Goal: Task Accomplishment & Management: Complete application form

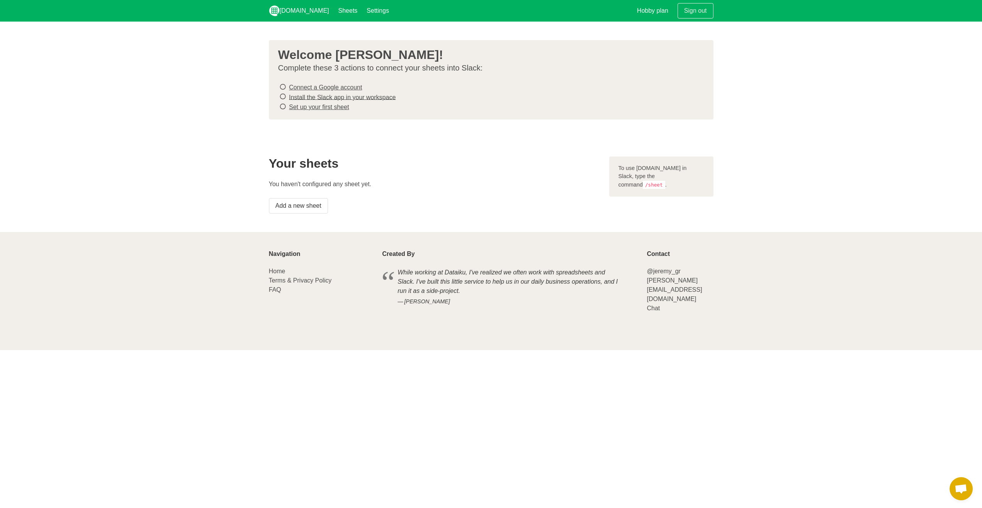
click at [321, 87] on link "Connect a Google account" at bounding box center [325, 87] width 73 height 7
click at [343, 96] on link "Install the Slack app in your workspace" at bounding box center [342, 97] width 107 height 7
click at [316, 99] on li "Install the Slack app in your workspace" at bounding box center [488, 97] width 420 height 10
click at [314, 104] on link "Set up your first sheet" at bounding box center [319, 107] width 60 height 7
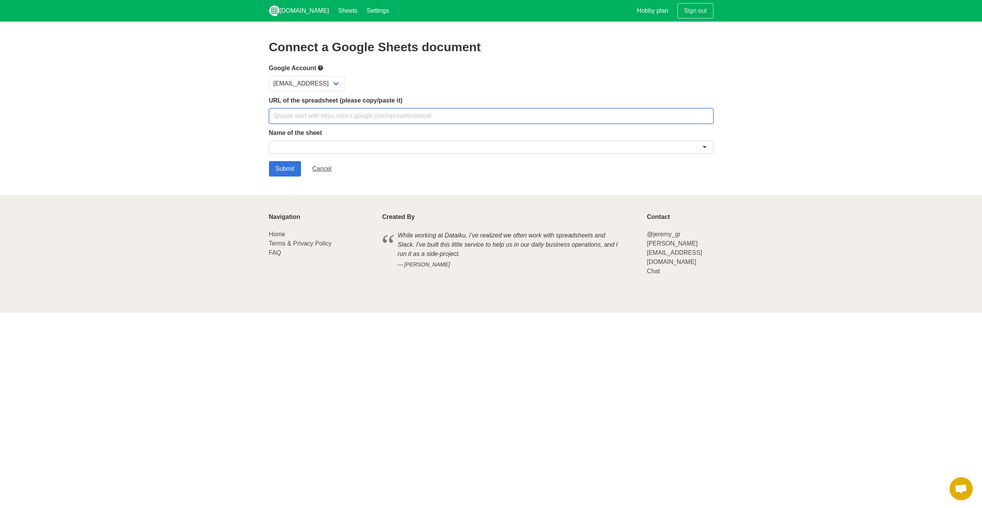
click at [343, 117] on input "text" at bounding box center [491, 115] width 444 height 15
click at [346, 116] on input "text" at bounding box center [491, 115] width 444 height 15
paste input "https://docs.google.com/spreadsheets/d/1qXYQJH0DZTl4oImM3isZXqJ7Kxfl8Vz7zRlt1uN…"
type input "https://docs.google.com/spreadsheets/d/1qXYQJH0DZTl4oImM3isZXqJ7Kxfl8Vz7zRlt1uN…"
click at [298, 136] on label "Name of the sheet" at bounding box center [491, 132] width 444 height 9
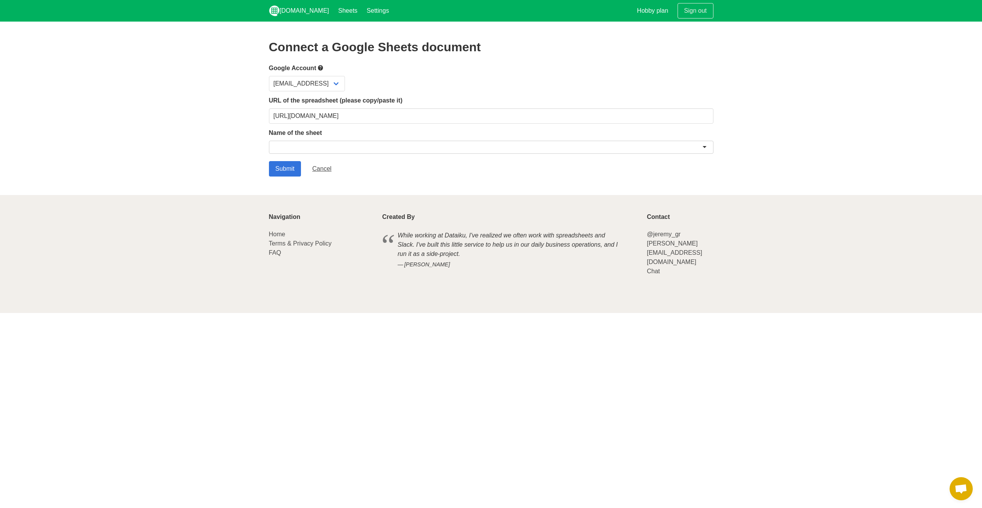
click at [303, 144] on div at bounding box center [491, 147] width 444 height 13
paste input "Req Requests"
type input "Req Requests"
click at [289, 167] on input "Submit" at bounding box center [285, 168] width 32 height 15
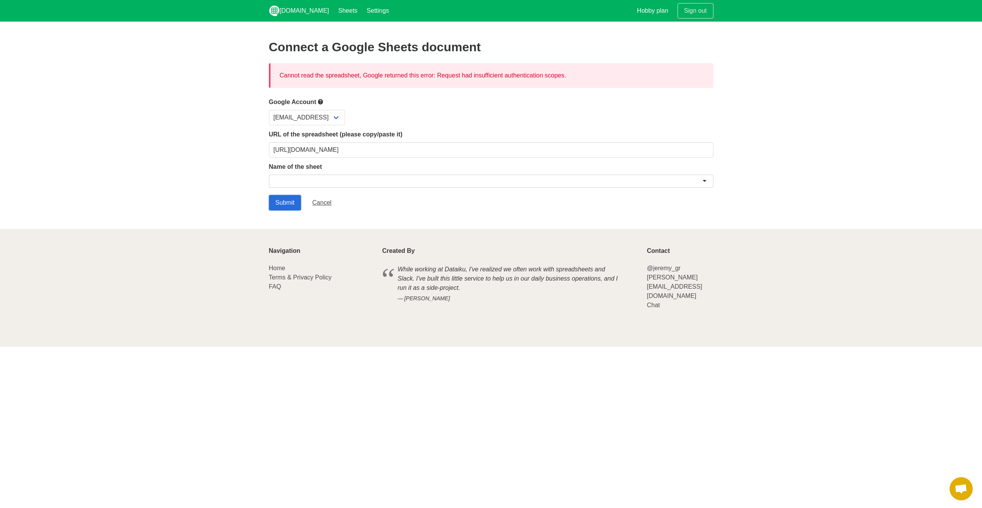
click at [283, 200] on input "Submit" at bounding box center [285, 202] width 32 height 15
click at [331, 147] on input "https://docs.google.com/spreadsheets/d/1qXYQJH0DZTl4oImM3isZXqJ7Kxfl8Vz7zRlt1uN…" at bounding box center [491, 149] width 444 height 15
click at [331, 147] on input "[URL][DOMAIN_NAME]" at bounding box center [491, 149] width 444 height 15
click at [290, 200] on input "Submit" at bounding box center [285, 202] width 32 height 15
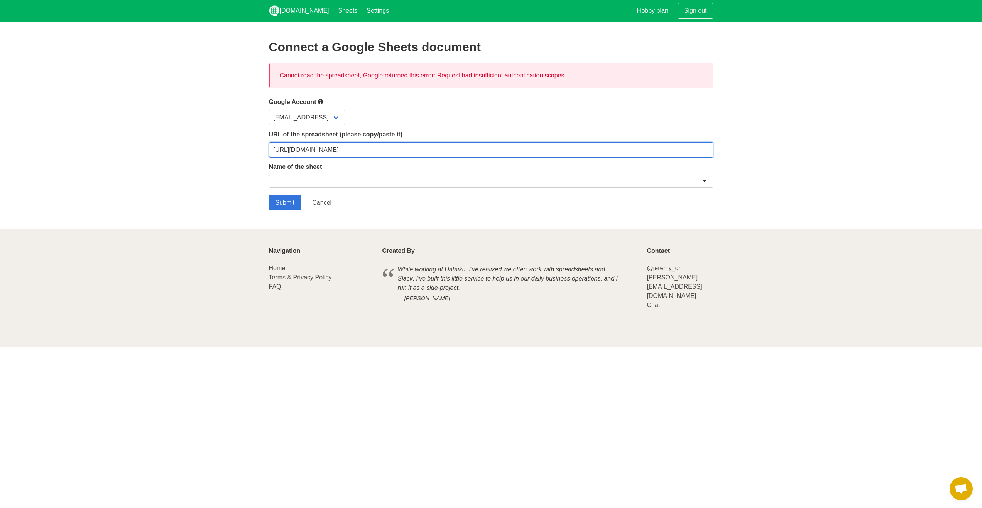
click at [330, 153] on input "[URL][DOMAIN_NAME]" at bounding box center [491, 149] width 444 height 15
click at [329, 152] on input "[URL][DOMAIN_NAME]" at bounding box center [491, 149] width 444 height 15
paste input "usp=sharing"
type input "[URL][DOMAIN_NAME]"
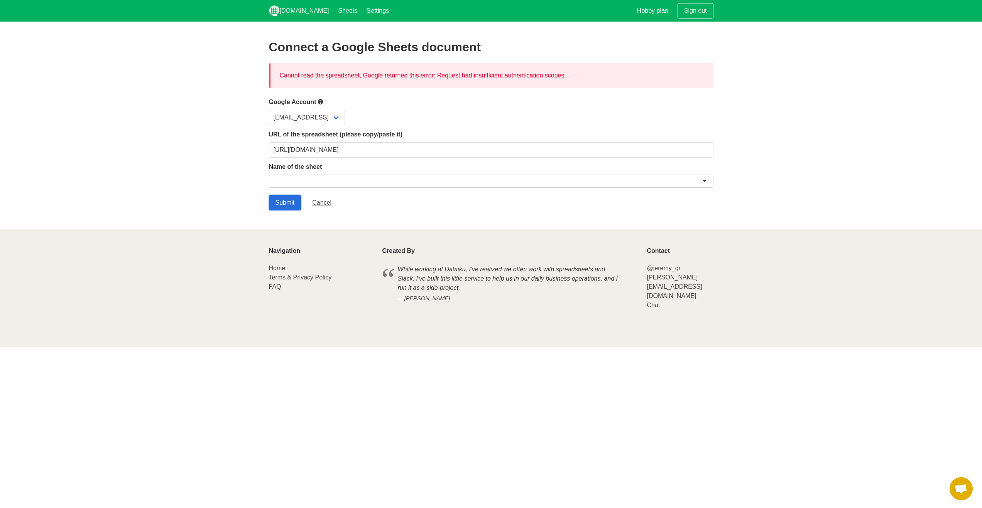
click at [281, 197] on input "Submit" at bounding box center [285, 202] width 32 height 15
click at [411, 147] on input "[URL][DOMAIN_NAME]" at bounding box center [491, 149] width 444 height 15
click at [376, 180] on div at bounding box center [491, 181] width 444 height 13
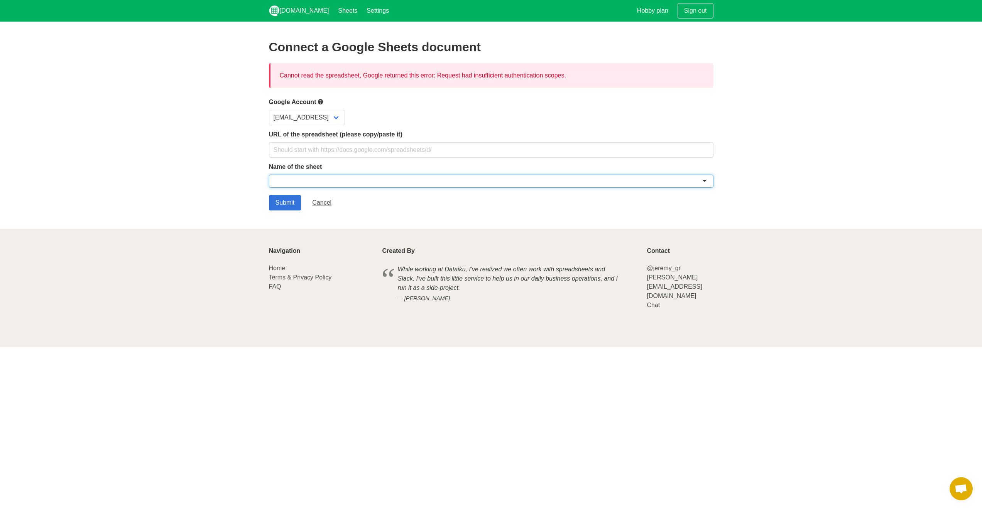
type input "e"
type input "Req Requests"
click at [294, 207] on input "Submit" at bounding box center [285, 202] width 32 height 15
